Goal: Find specific page/section: Find specific page/section

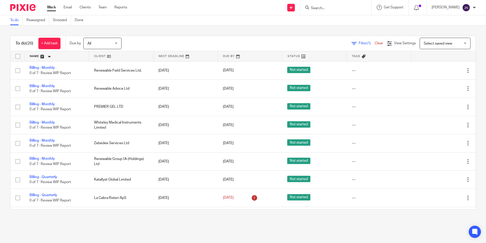
click at [349, 9] on input "Search" at bounding box center [333, 8] width 46 height 5
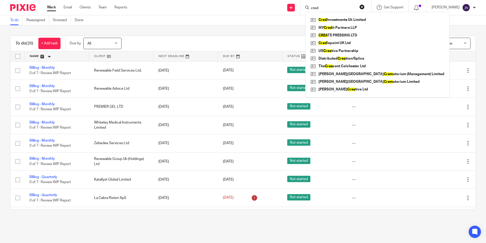
click at [340, 6] on input "cred" at bounding box center [333, 8] width 46 height 5
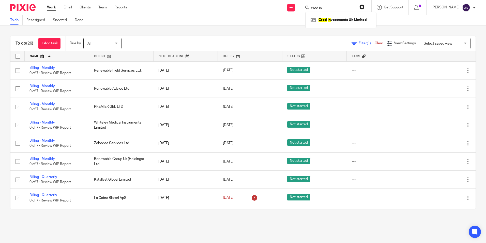
type input "cred in"
click at [365, 8] on button "reset" at bounding box center [362, 6] width 5 height 5
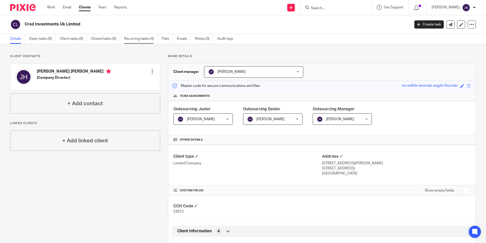
click at [130, 37] on link "Recurring tasks (4)" at bounding box center [141, 39] width 34 height 10
